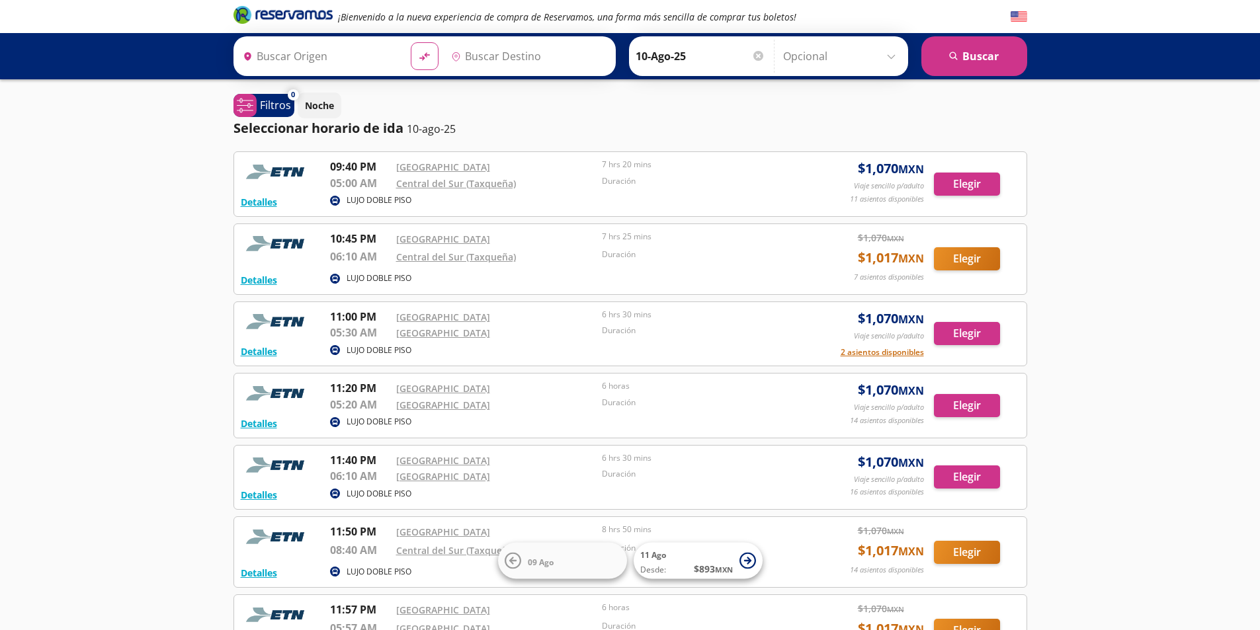
type input "[GEOGRAPHIC_DATA], [GEOGRAPHIC_DATA]"
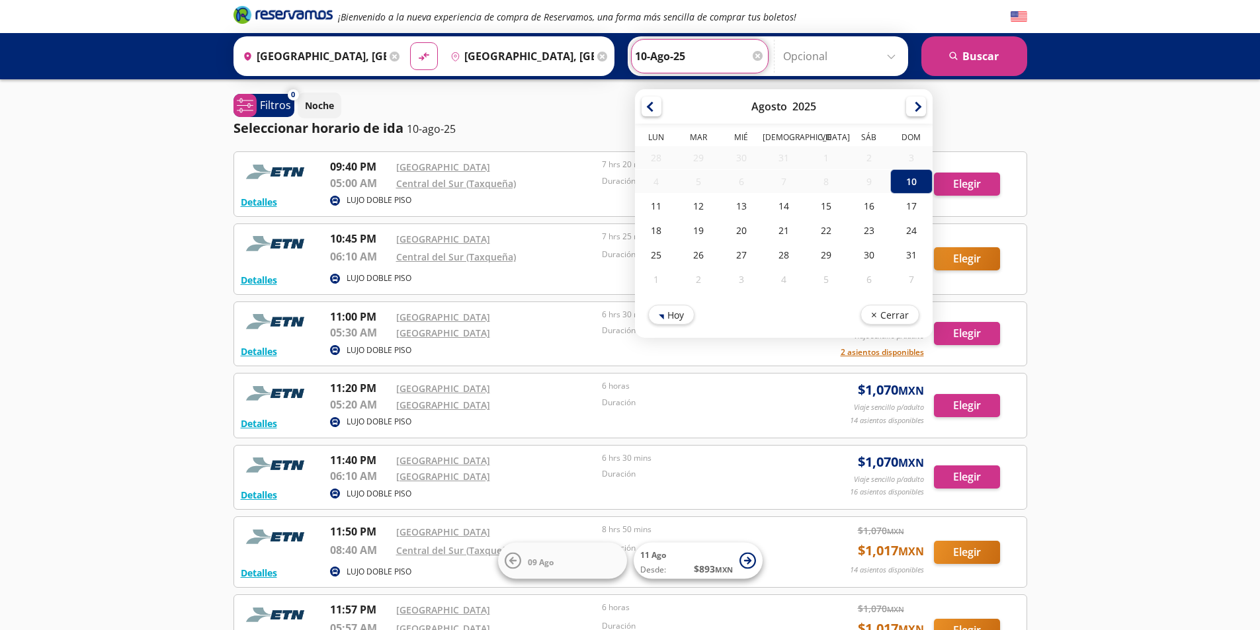
click at [701, 60] on input "10-Ago-25" at bounding box center [700, 56] width 130 height 33
click at [911, 180] on div "10" at bounding box center [910, 181] width 42 height 24
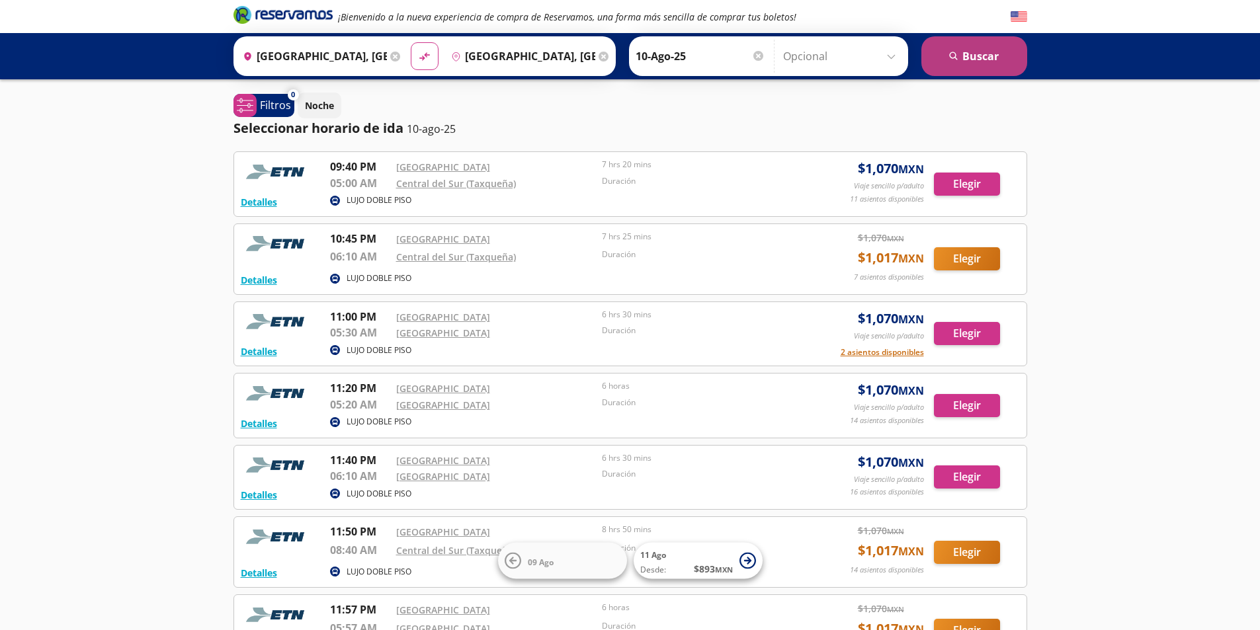
click at [995, 54] on button "search [GEOGRAPHIC_DATA]" at bounding box center [974, 56] width 106 height 40
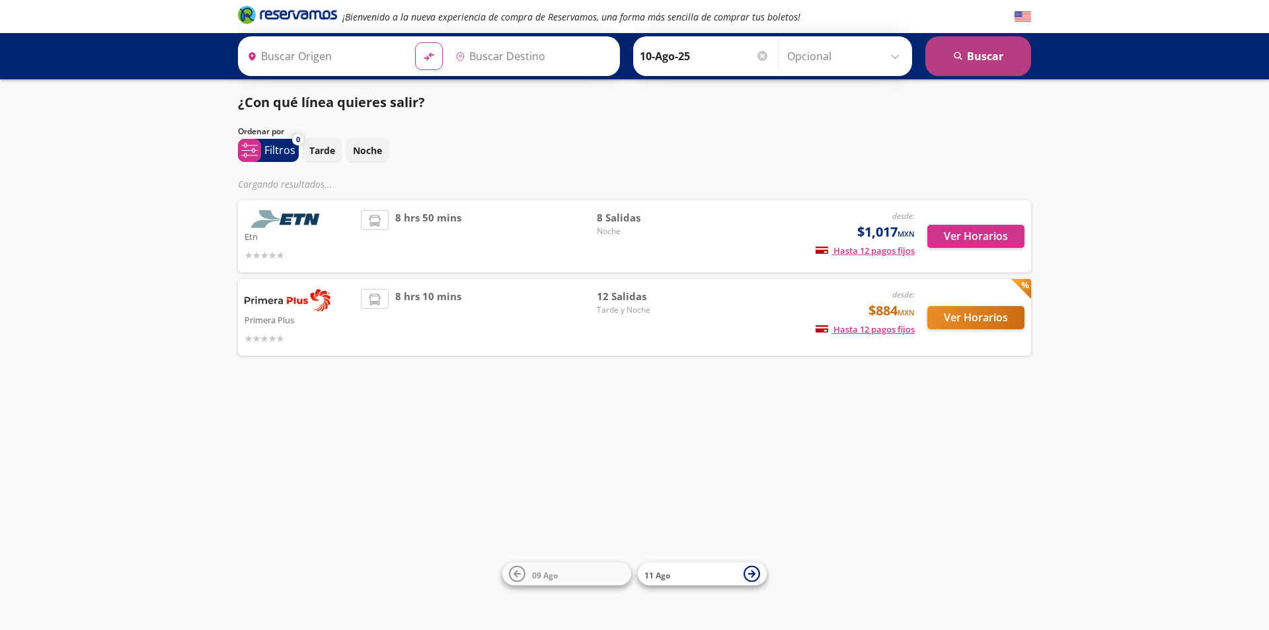
type input "[GEOGRAPHIC_DATA], [GEOGRAPHIC_DATA]"
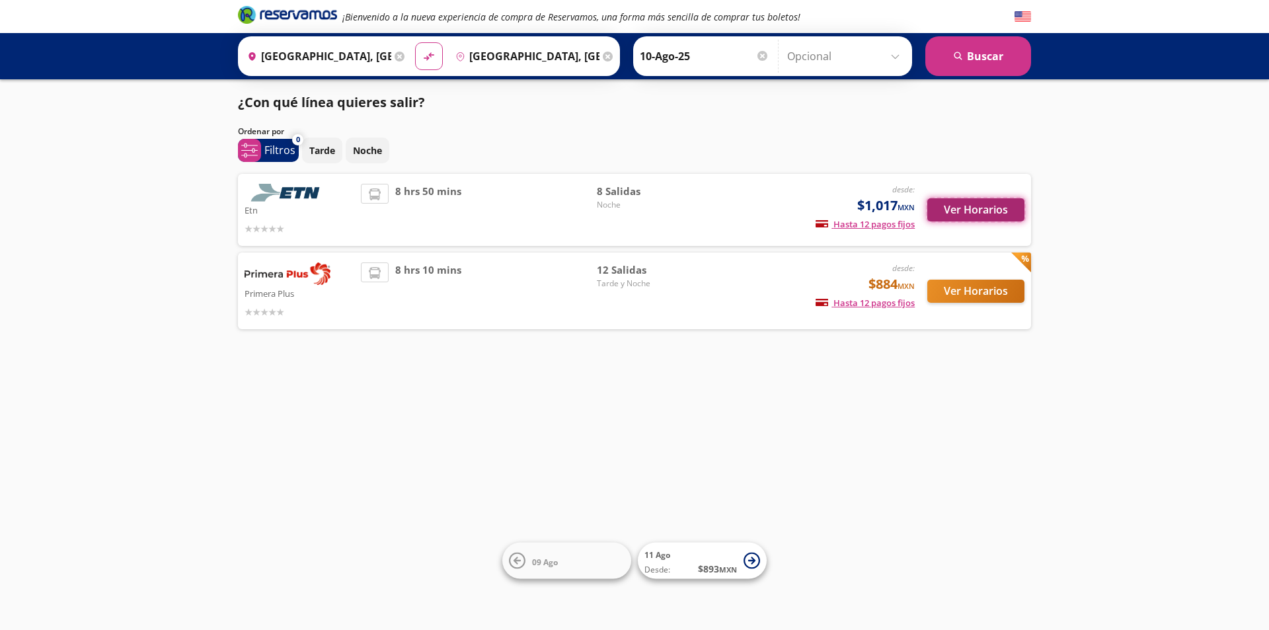
click at [985, 205] on button "Ver Horarios" at bounding box center [976, 209] width 97 height 23
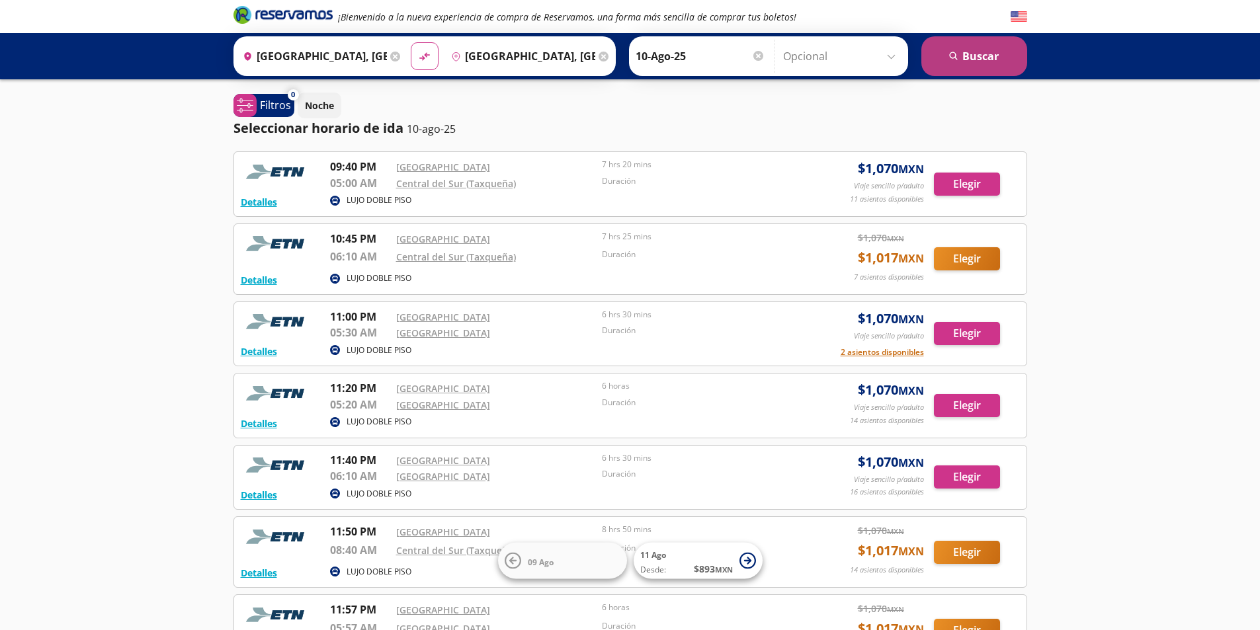
click at [981, 68] on button "search [GEOGRAPHIC_DATA]" at bounding box center [974, 56] width 106 height 40
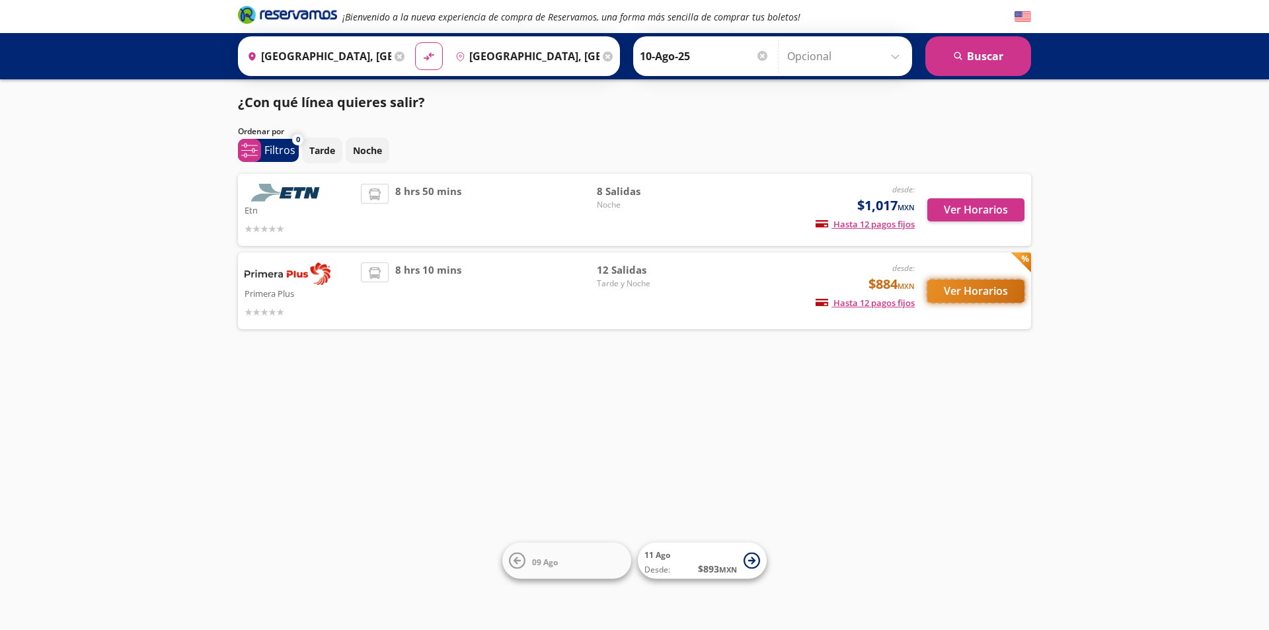
click at [985, 286] on button "Ver Horarios" at bounding box center [976, 291] width 97 height 23
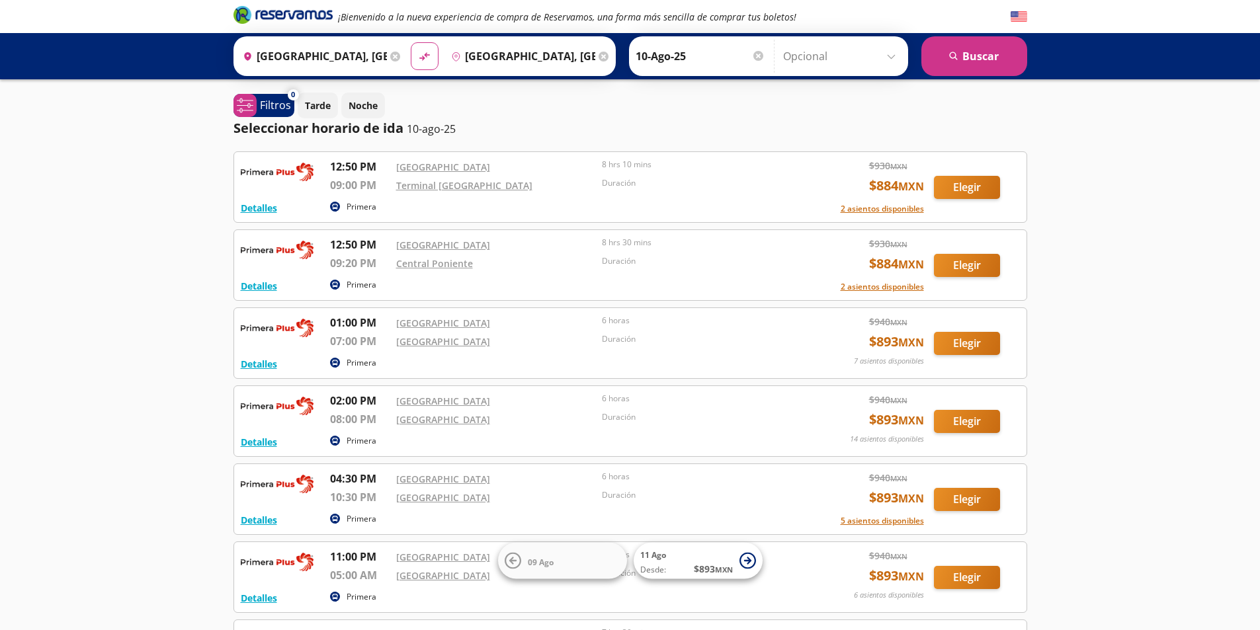
scroll to position [243, 0]
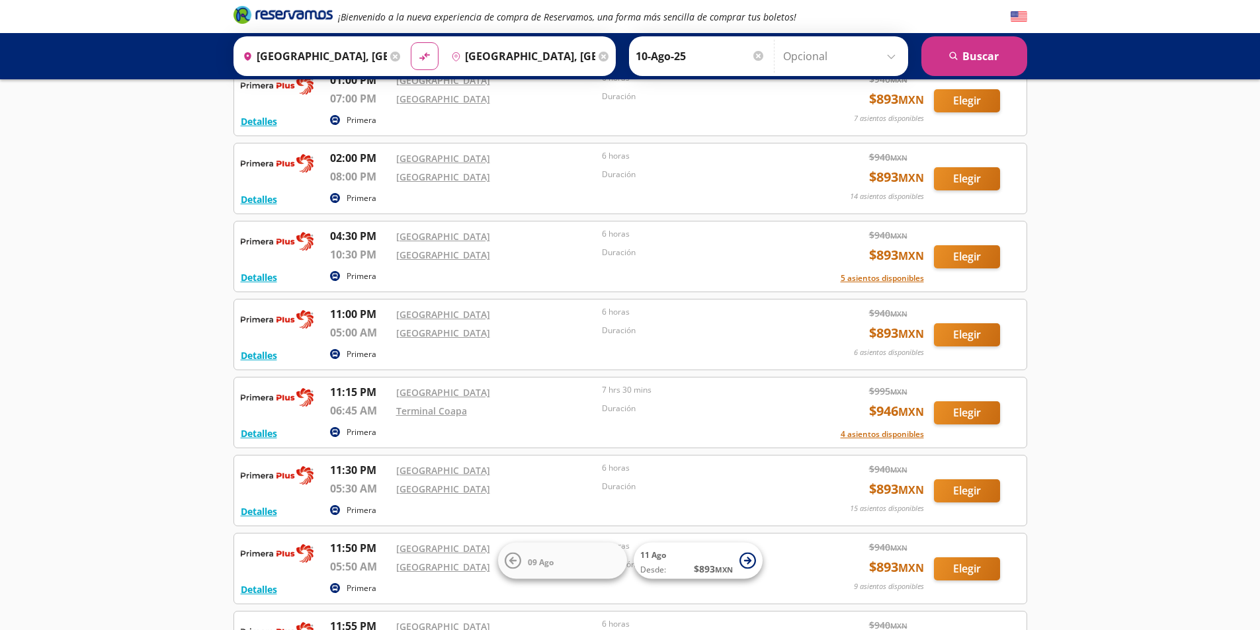
click at [893, 56] on input "Opcional" at bounding box center [842, 56] width 118 height 33
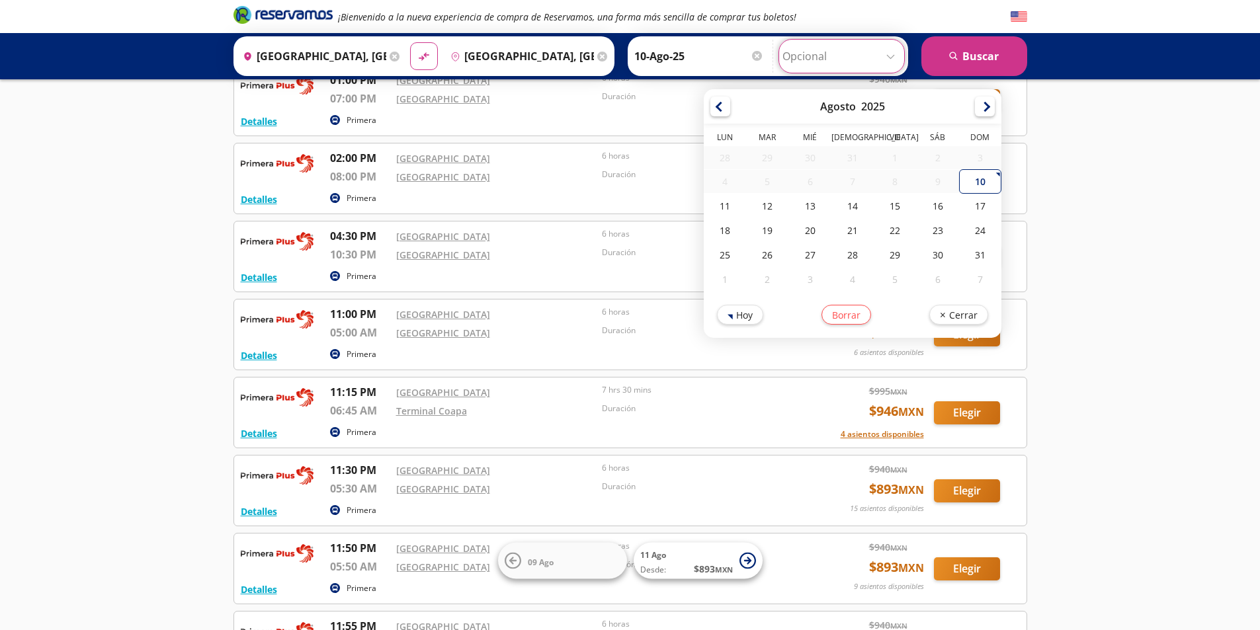
click at [893, 56] on input "Opcional" at bounding box center [841, 56] width 118 height 33
click at [980, 186] on div "10" at bounding box center [980, 181] width 42 height 24
type input "10-Ago-25"
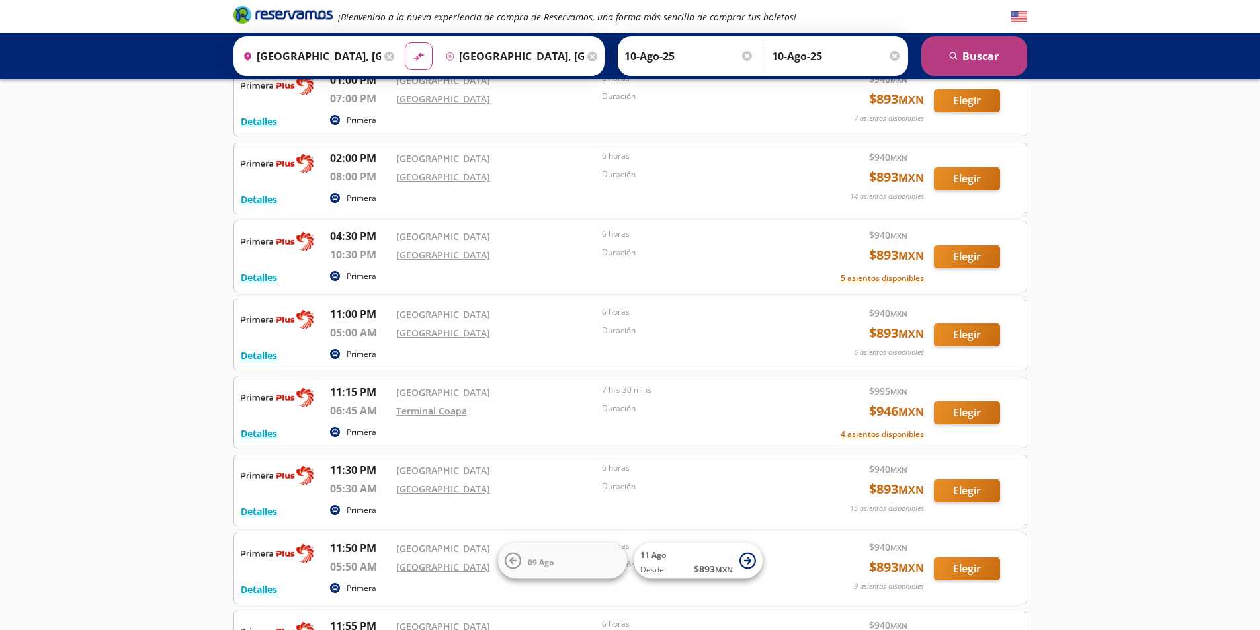
click at [994, 55] on button "search [GEOGRAPHIC_DATA]" at bounding box center [974, 56] width 106 height 40
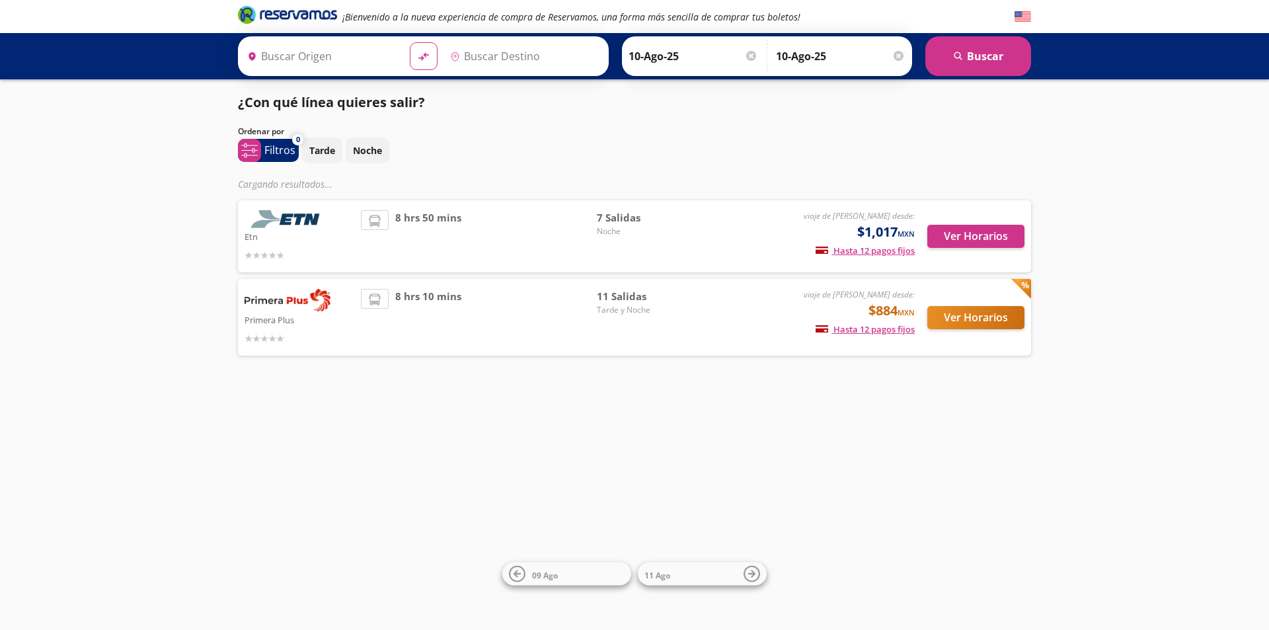
type input "[GEOGRAPHIC_DATA], [GEOGRAPHIC_DATA]"
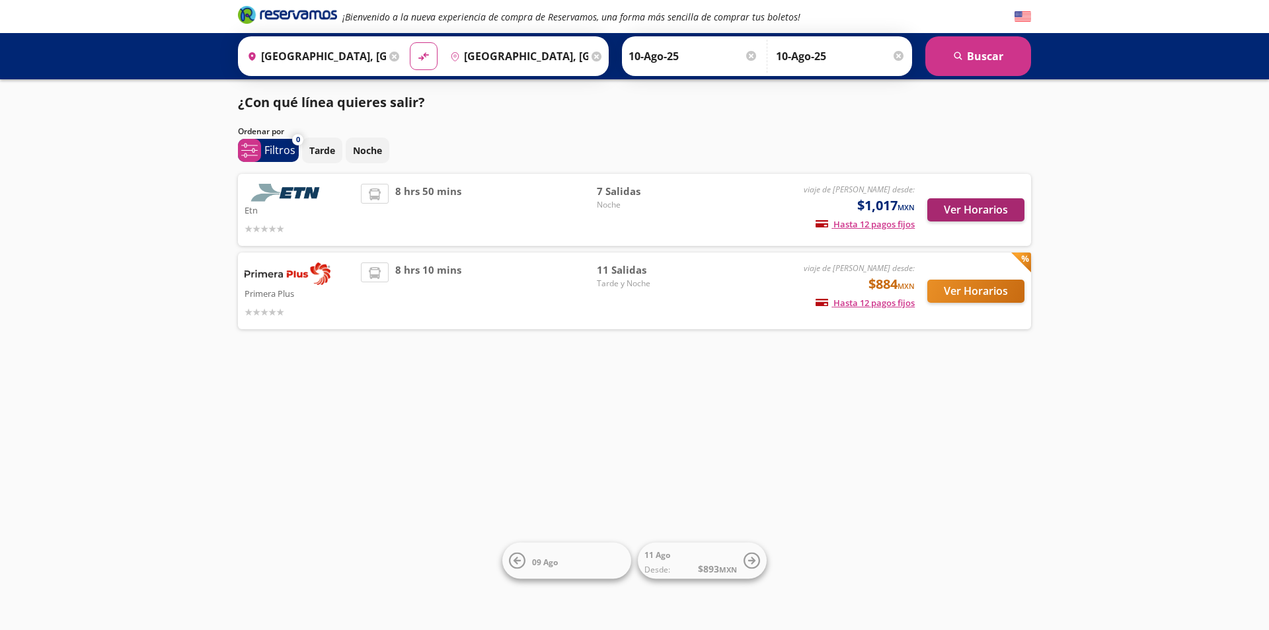
click at [983, 235] on div "Ver Horarios" at bounding box center [970, 210] width 110 height 52
click at [970, 210] on button "Ver Horarios" at bounding box center [976, 209] width 97 height 23
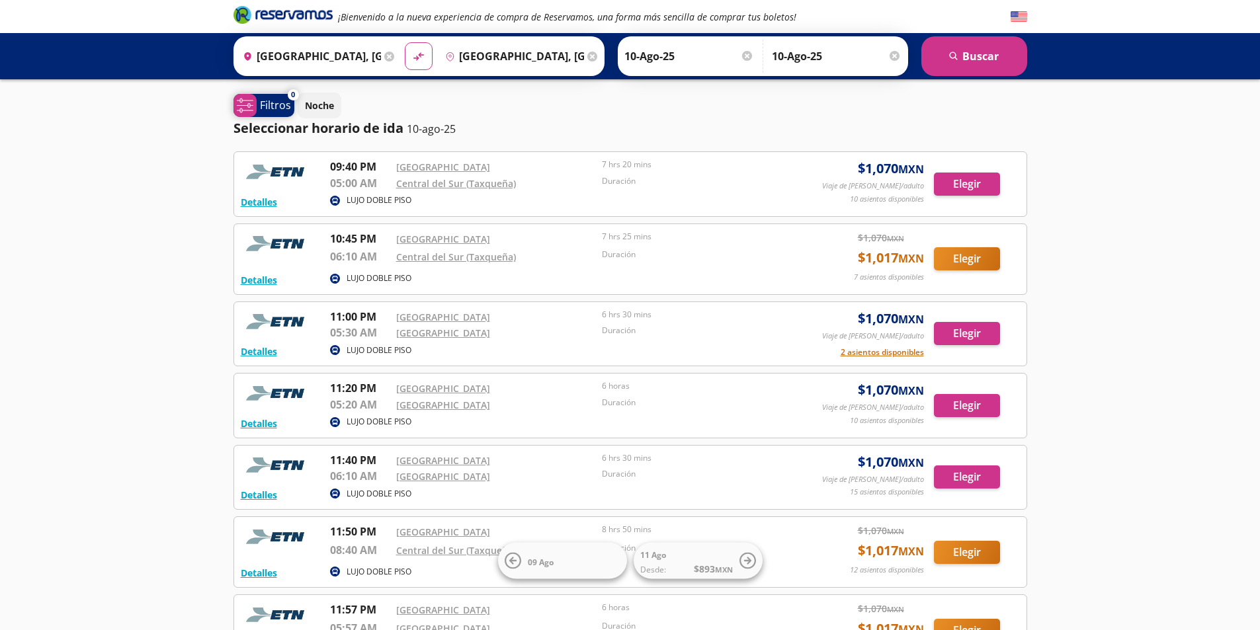
click at [266, 104] on p "Filtros" at bounding box center [275, 105] width 31 height 16
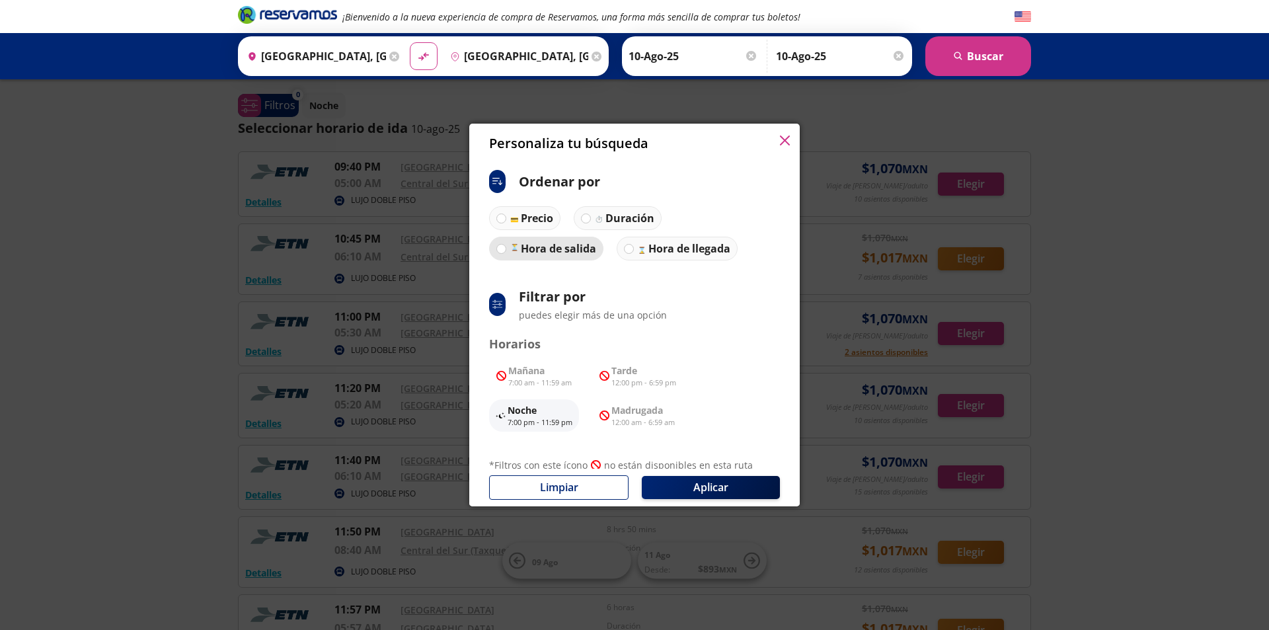
click at [526, 255] on p "Hora de salida" at bounding box center [558, 249] width 75 height 16
click at [729, 489] on button "Aplicar" at bounding box center [711, 487] width 138 height 23
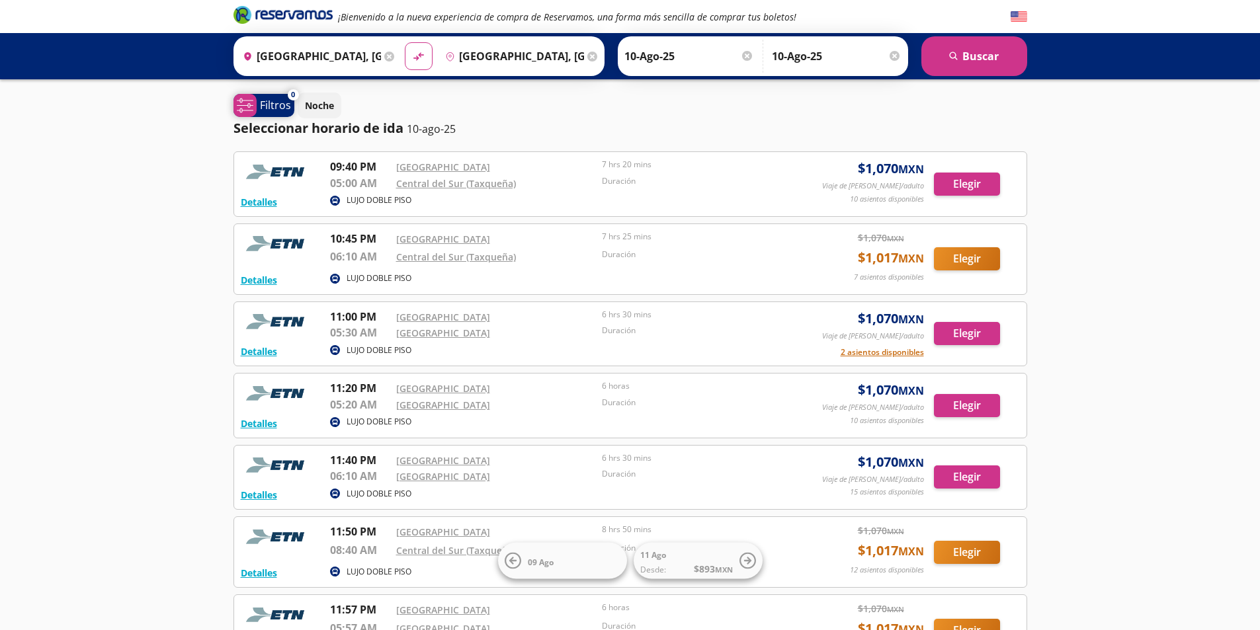
click at [246, 107] on icon "system-uicons:filtering" at bounding box center [245, 105] width 17 height 17
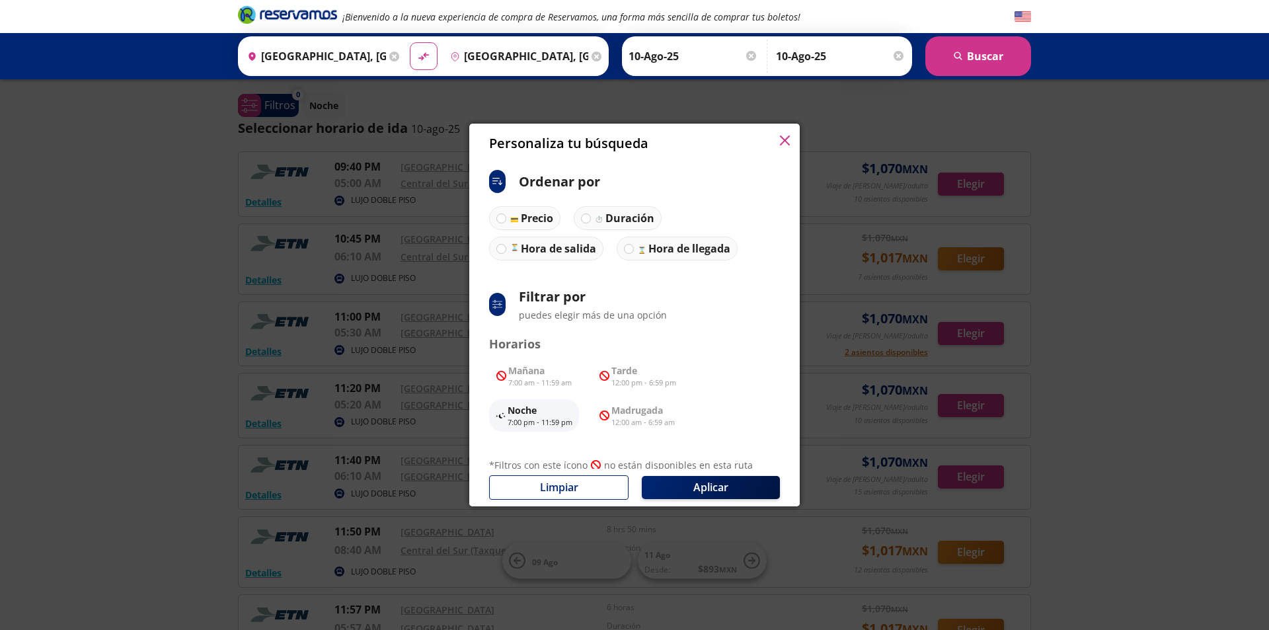
click at [788, 144] on icon "button" at bounding box center [785, 141] width 10 height 10
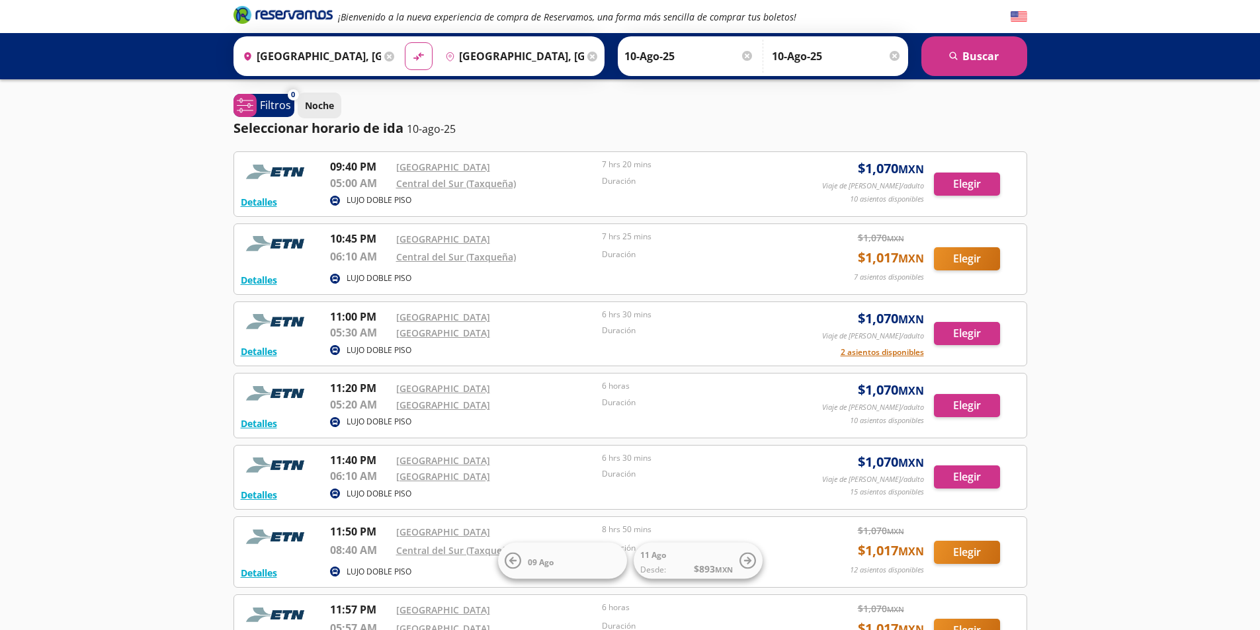
click at [312, 102] on p "Noche" at bounding box center [319, 106] width 29 height 14
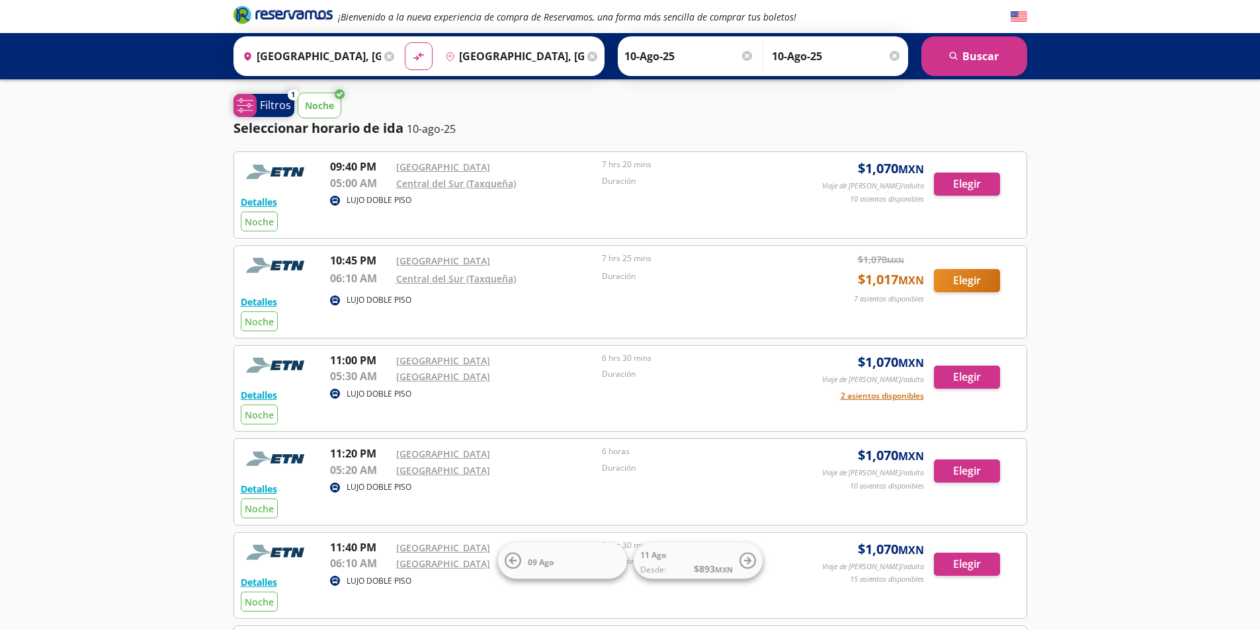
click at [273, 112] on p "Filtros" at bounding box center [275, 105] width 31 height 16
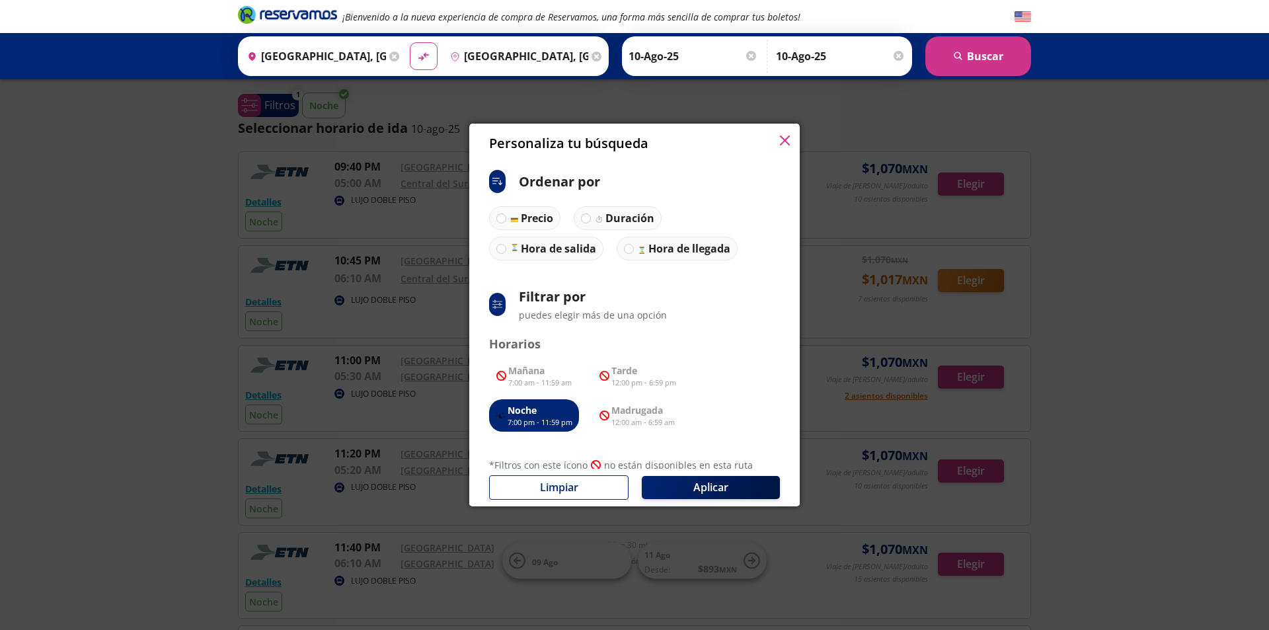
click at [773, 142] on div "Personaliza tu búsqueda" at bounding box center [634, 144] width 331 height 40
click at [971, 60] on button "search [GEOGRAPHIC_DATA]" at bounding box center [979, 56] width 106 height 40
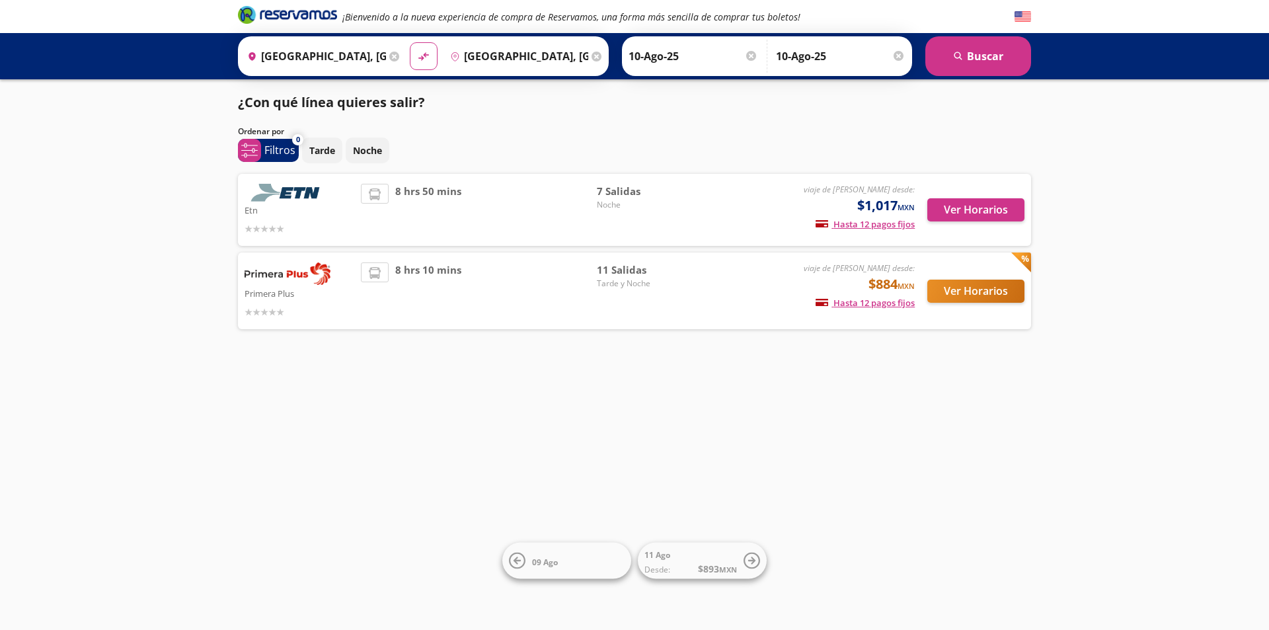
click at [265, 276] on img at bounding box center [288, 273] width 86 height 22
click at [996, 292] on button "Ver Horarios" at bounding box center [976, 291] width 97 height 23
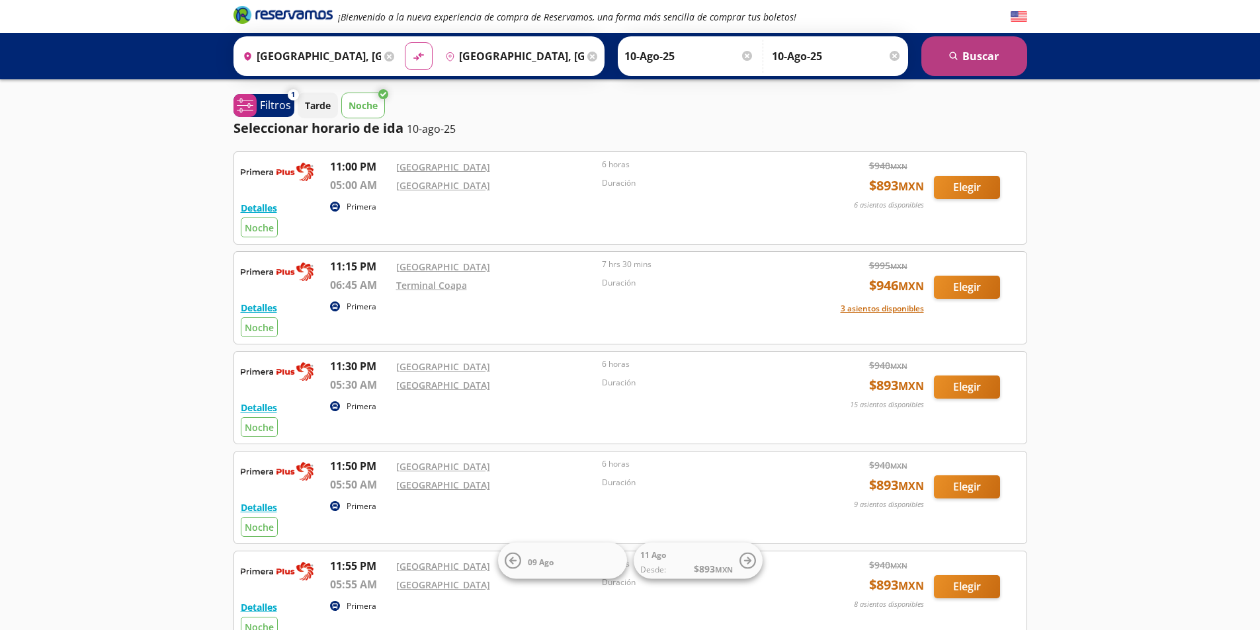
click at [969, 66] on button "search [GEOGRAPHIC_DATA]" at bounding box center [974, 56] width 106 height 40
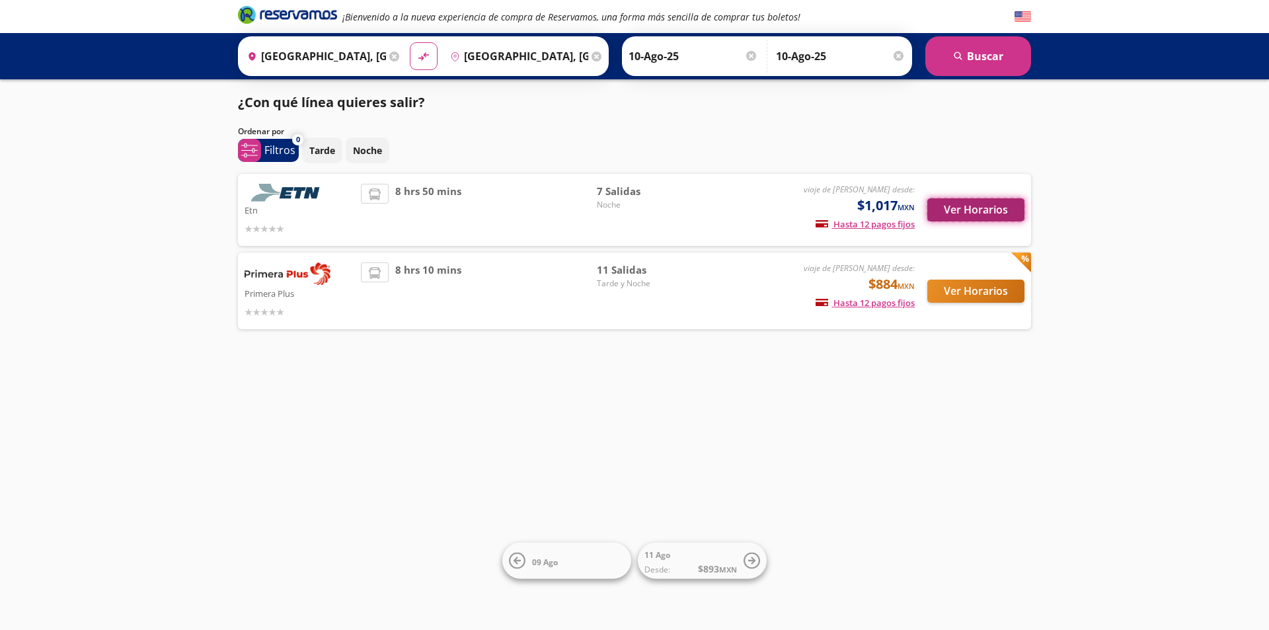
click at [977, 208] on button "Ver Horarios" at bounding box center [976, 209] width 97 height 23
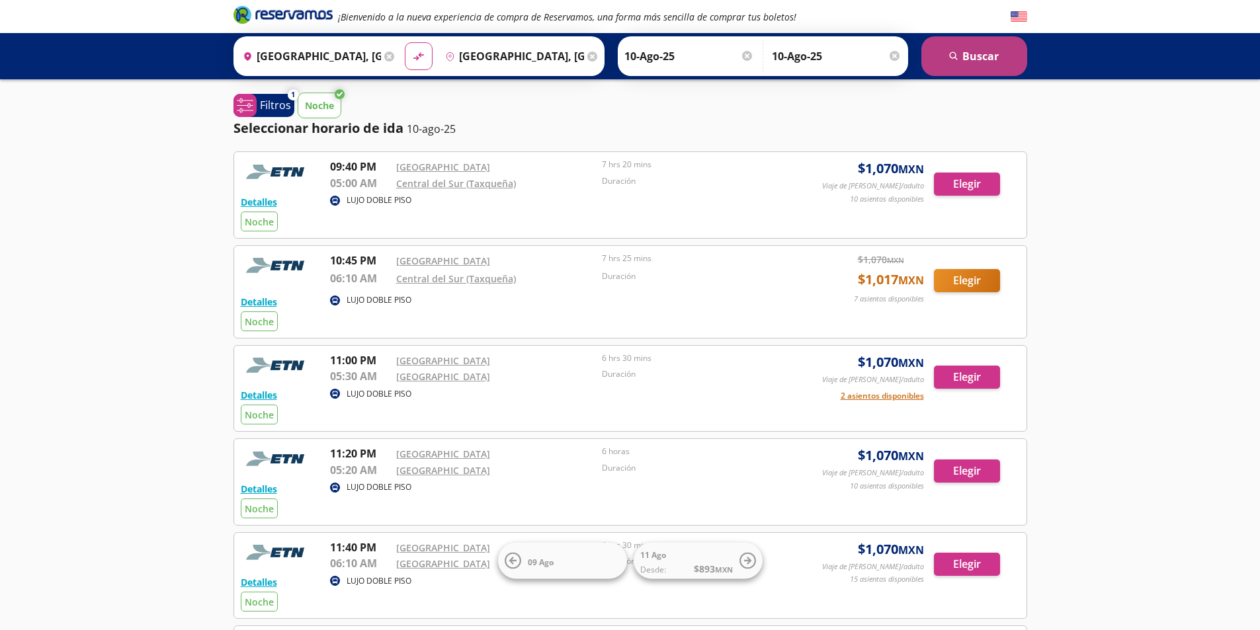
click at [976, 50] on button "search [GEOGRAPHIC_DATA]" at bounding box center [974, 56] width 106 height 40
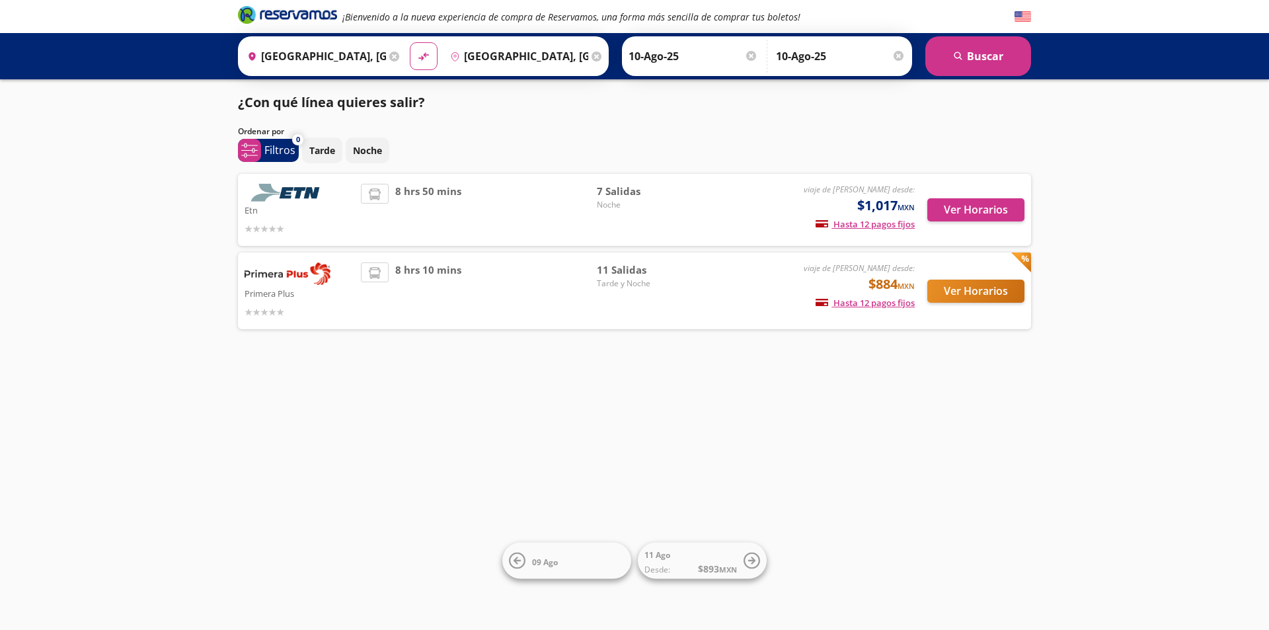
click at [280, 280] on img at bounding box center [288, 273] width 86 height 22
click at [992, 292] on button "Ver Horarios" at bounding box center [976, 291] width 97 height 23
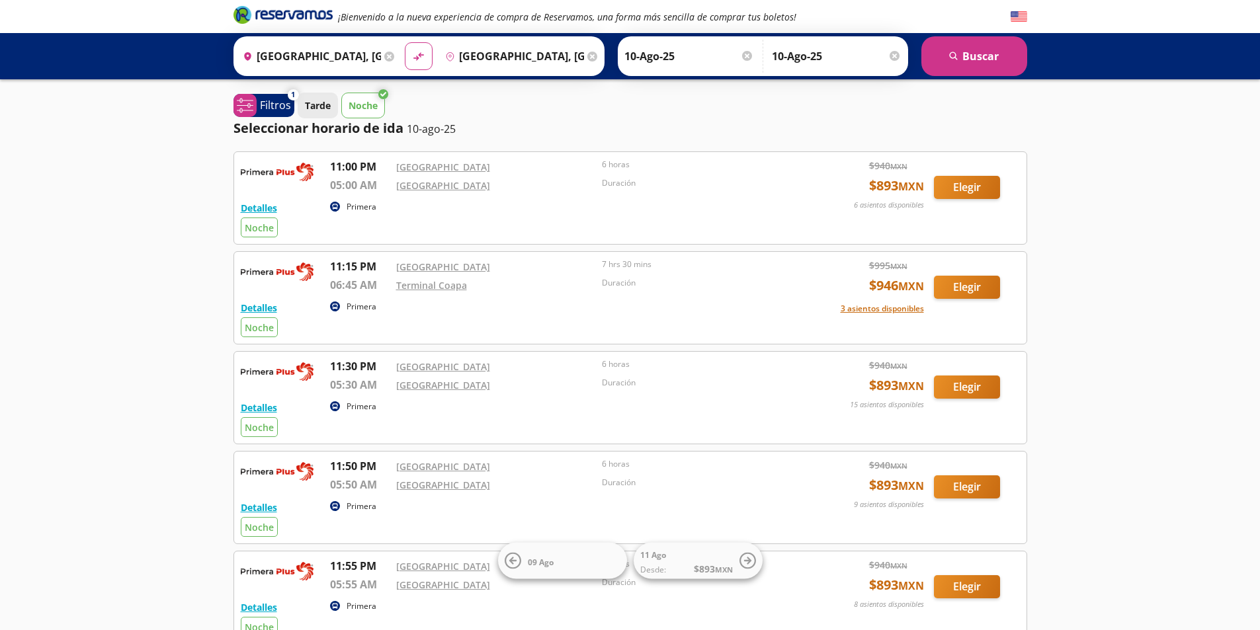
click at [320, 105] on p "Tarde" at bounding box center [318, 106] width 26 height 14
